Goal: Transaction & Acquisition: Purchase product/service

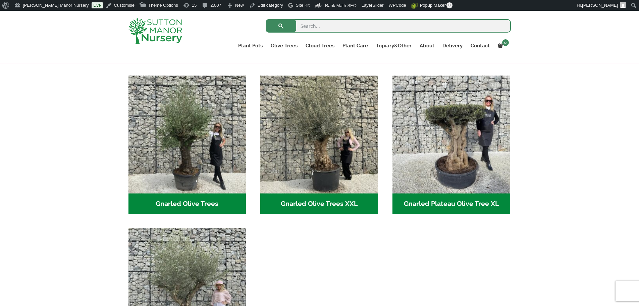
click at [175, 27] on img at bounding box center [155, 30] width 54 height 26
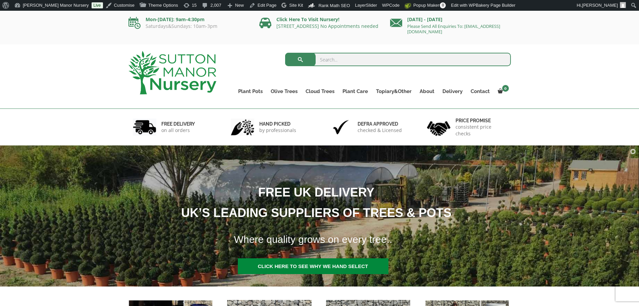
click at [77, 83] on div "Search for: Plant Pots Resin Bonded Pots The Amalfi Pots The Milan Pots The Cap…" at bounding box center [319, 76] width 639 height 64
click at [51, 74] on div "Search for: Plant Pots Resin Bonded Pots The Amalfi Pots The Milan Pots The Cap…" at bounding box center [319, 76] width 639 height 64
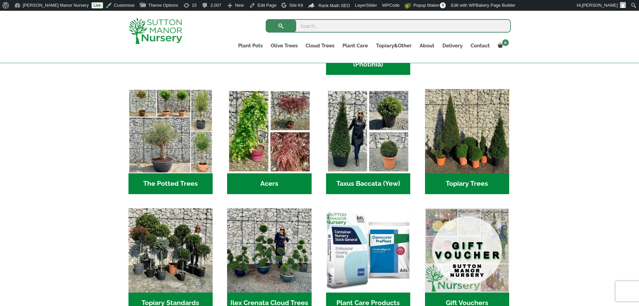
scroll to position [570, 0]
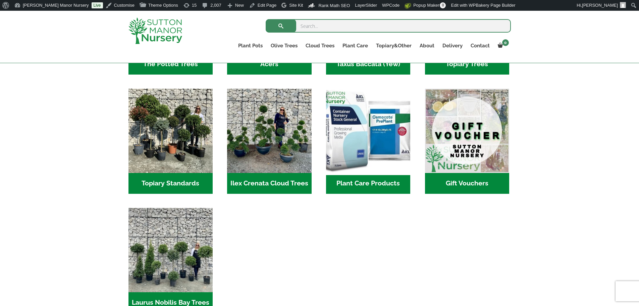
click at [363, 154] on img "Visit product category Plant Care Products" at bounding box center [368, 130] width 89 height 89
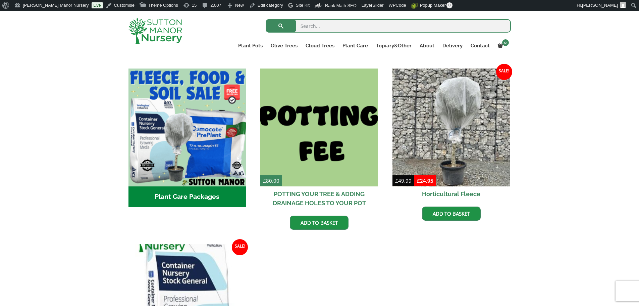
scroll to position [235, 0]
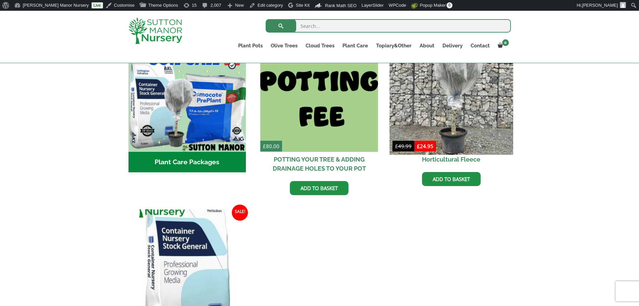
click at [457, 102] on img at bounding box center [450, 92] width 123 height 123
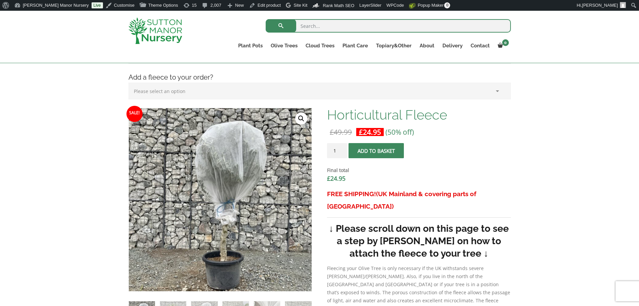
scroll to position [168, 0]
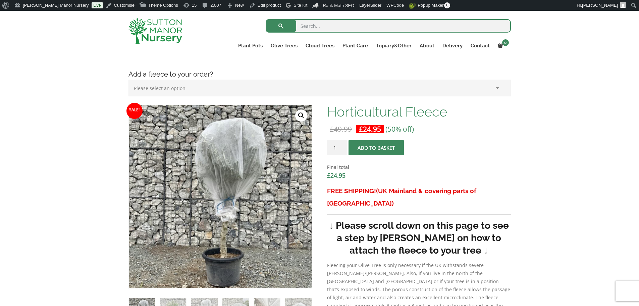
click at [376, 148] on span "submit" at bounding box center [376, 148] width 0 height 0
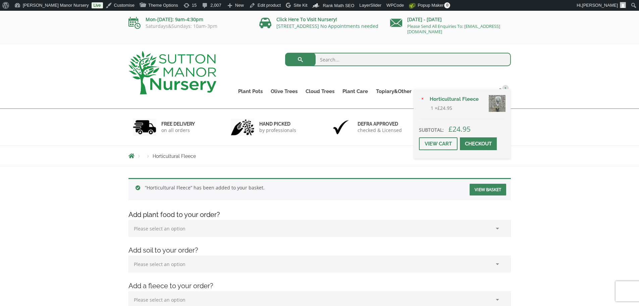
click at [478, 144] on span at bounding box center [478, 144] width 0 height 0
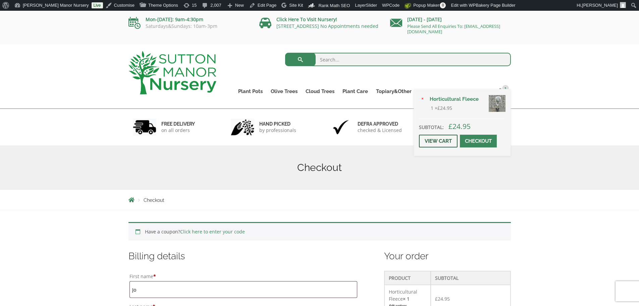
click at [443, 141] on link "View cart" at bounding box center [438, 140] width 39 height 13
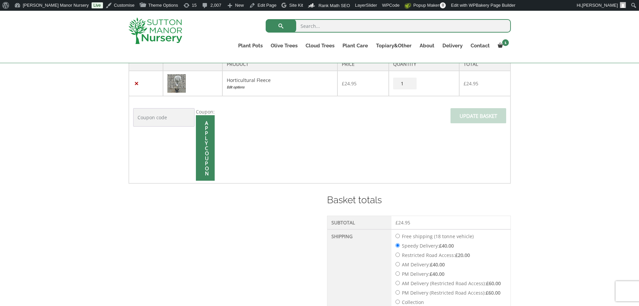
scroll to position [34, 0]
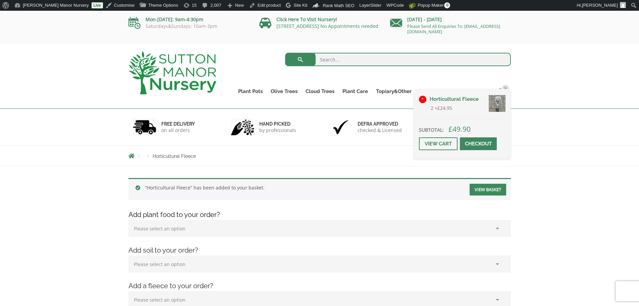
click at [423, 98] on link "×" at bounding box center [422, 99] width 7 height 7
